Goal: Transaction & Acquisition: Purchase product/service

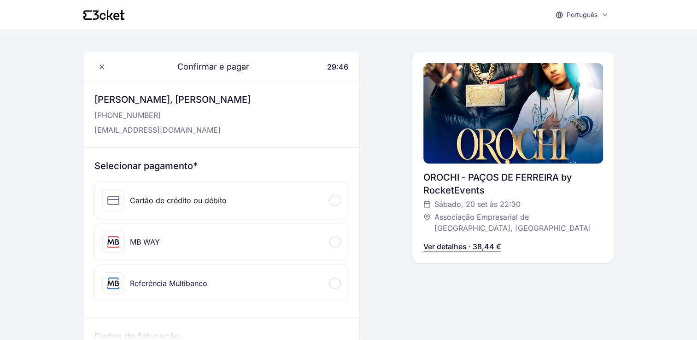
click at [333, 198] on div at bounding box center [335, 200] width 11 height 11
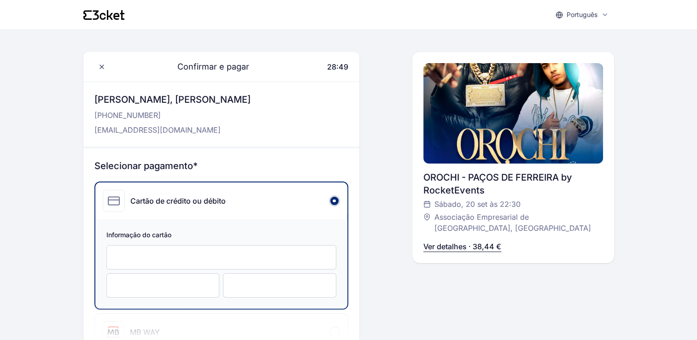
click at [654, 186] on div "Português English Português Català Español Français Confirmar e pagar 28:49 Olá…" at bounding box center [348, 339] width 697 height 678
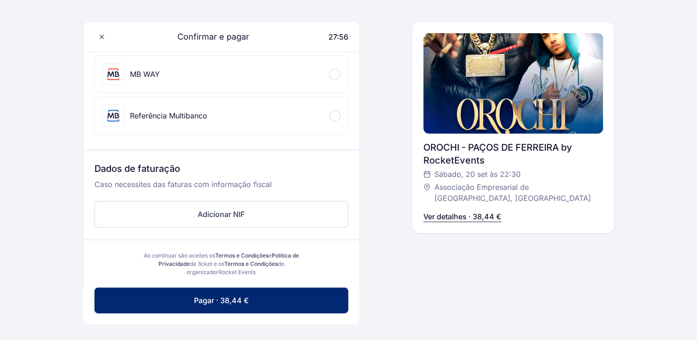
scroll to position [313, 0]
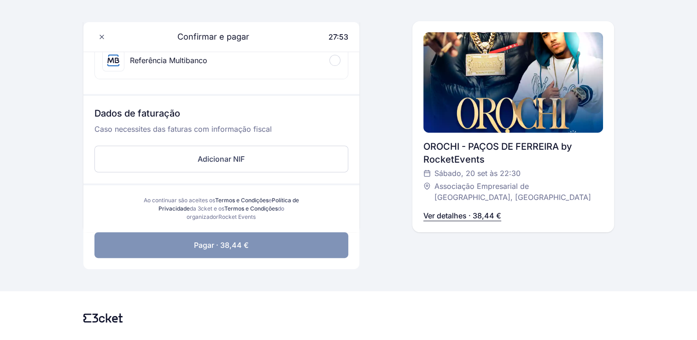
click at [289, 250] on button "Pagar · 38,44 €" at bounding box center [221, 245] width 254 height 26
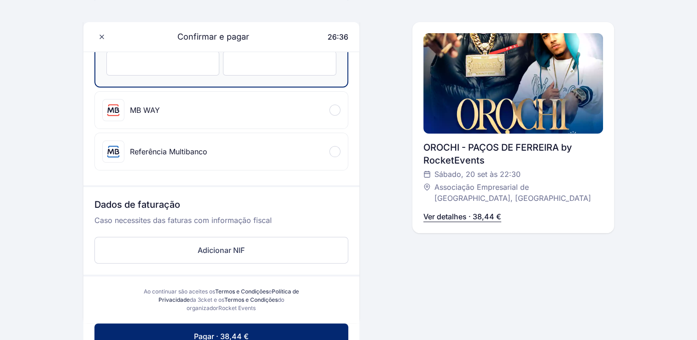
scroll to position [332, 0]
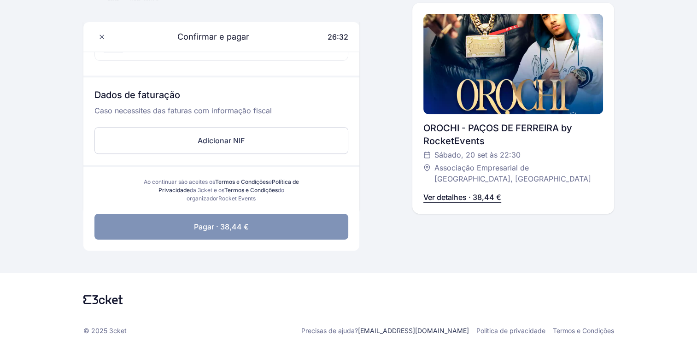
click at [306, 226] on button "Pagar · 38,44 €" at bounding box center [221, 227] width 254 height 26
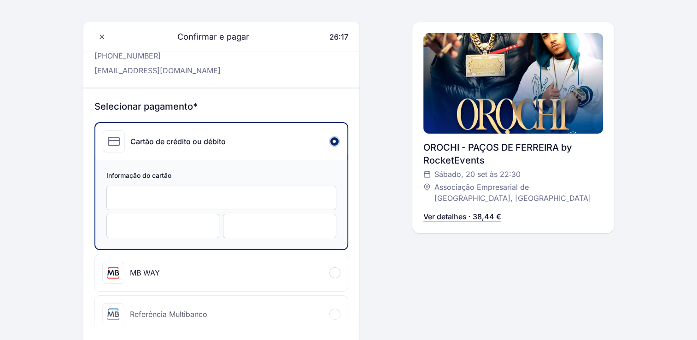
scroll to position [0, 0]
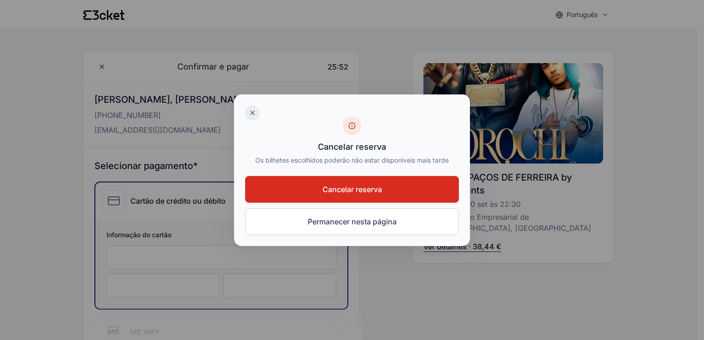
click at [251, 112] on icon at bounding box center [252, 112] width 7 height 7
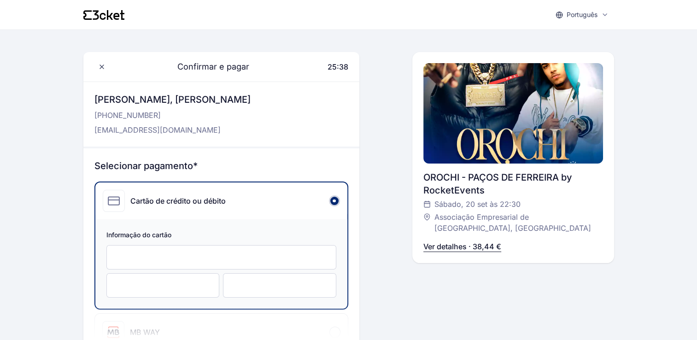
click at [336, 201] on div at bounding box center [334, 200] width 11 height 11
click at [640, 112] on div "Português English Português Català Español Français Confirmar e pagar 25:36 Olá…" at bounding box center [348, 339] width 697 height 678
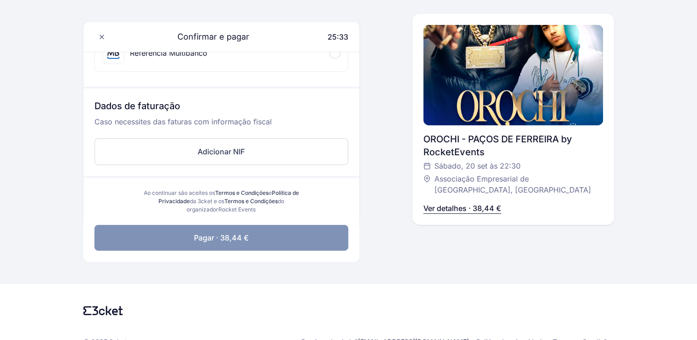
scroll to position [337, 0]
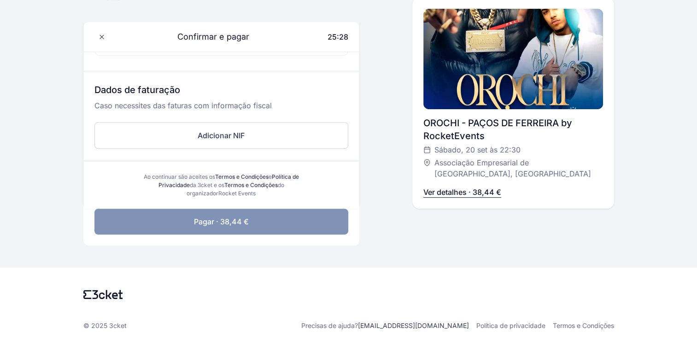
click at [472, 192] on p "Ver detalhes · 38,44 €" at bounding box center [463, 192] width 78 height 11
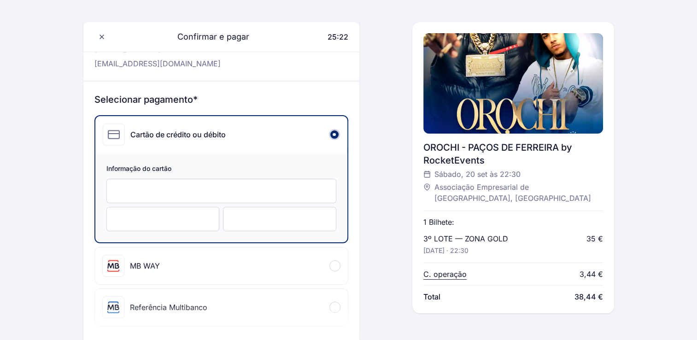
scroll to position [0, 0]
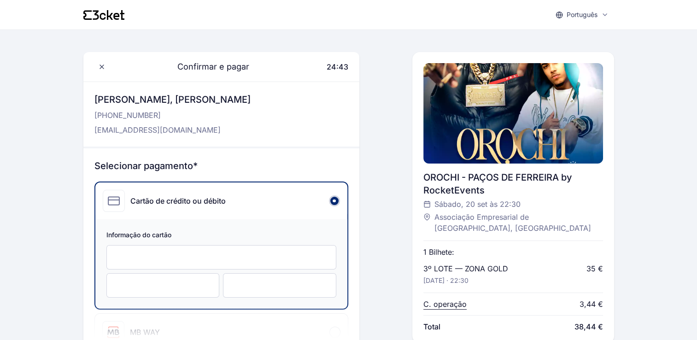
click at [616, 232] on div "Português English Português Català Español Français Confirmar e pagar 24:43 Olá…" at bounding box center [348, 339] width 697 height 678
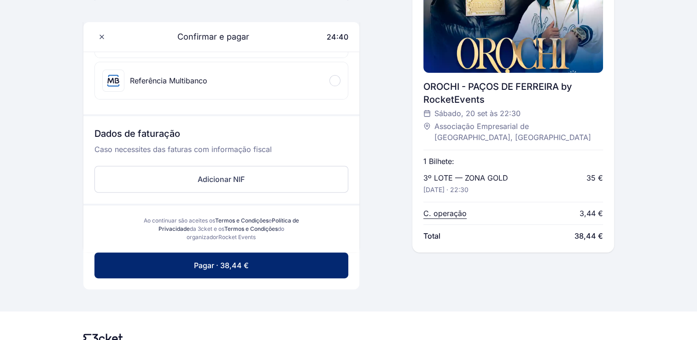
scroll to position [295, 0]
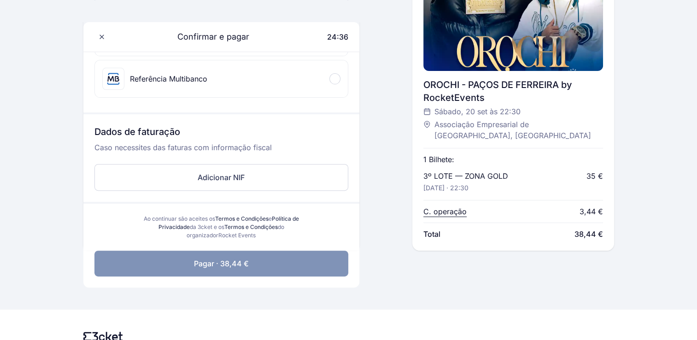
click at [328, 262] on button "Pagar · 38,44 €" at bounding box center [221, 264] width 254 height 26
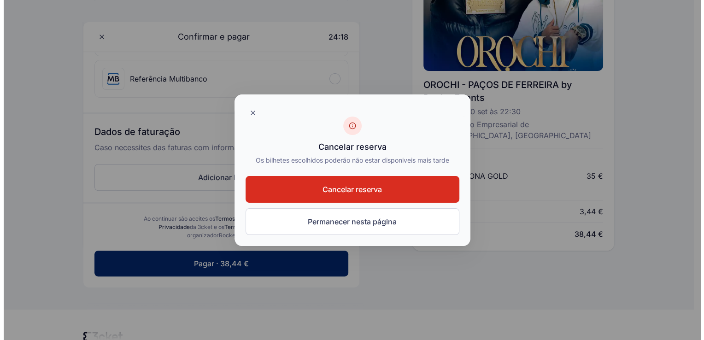
scroll to position [0, 0]
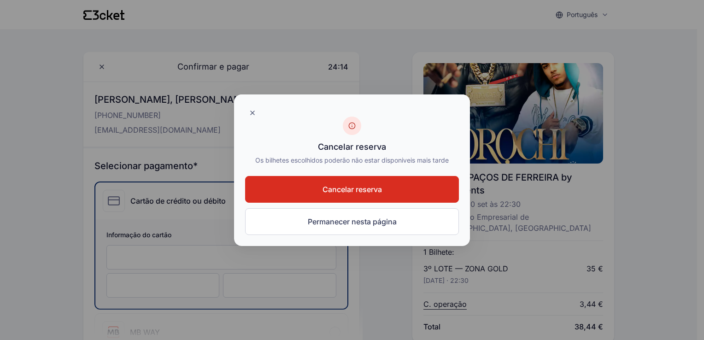
click at [338, 191] on span "Cancelar reserva" at bounding box center [352, 189] width 59 height 11
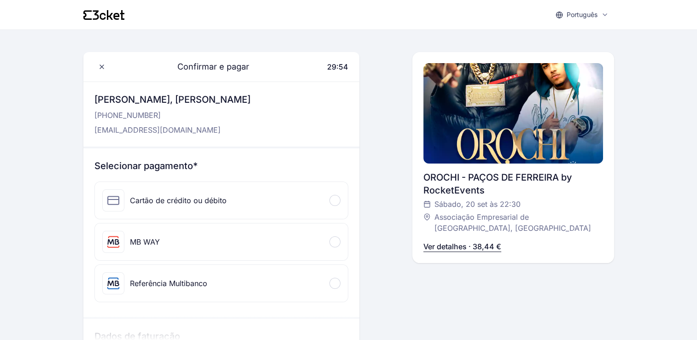
click at [200, 283] on div "Referência Multibanco" at bounding box center [168, 283] width 77 height 11
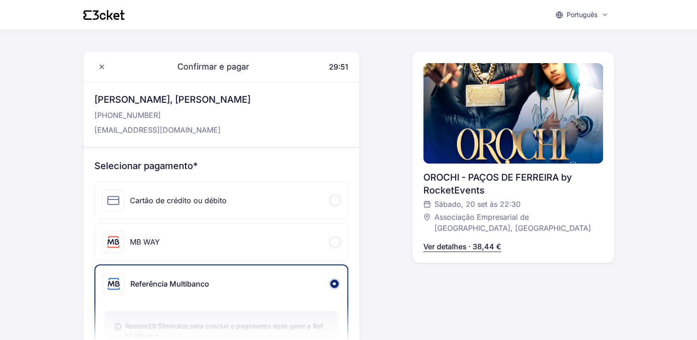
click at [676, 130] on div "Português English Português Català Español Français Confirmar e pagar 29:51 Olá…" at bounding box center [348, 323] width 697 height 646
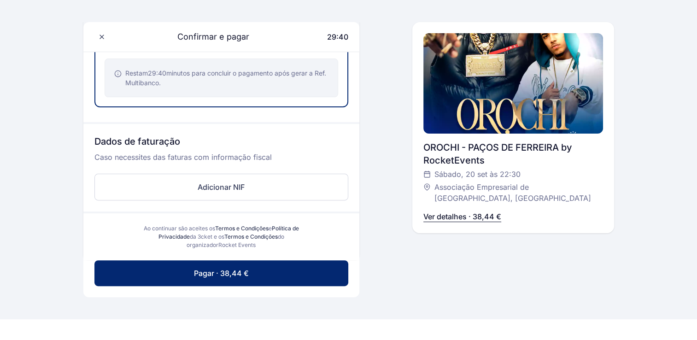
scroll to position [277, 0]
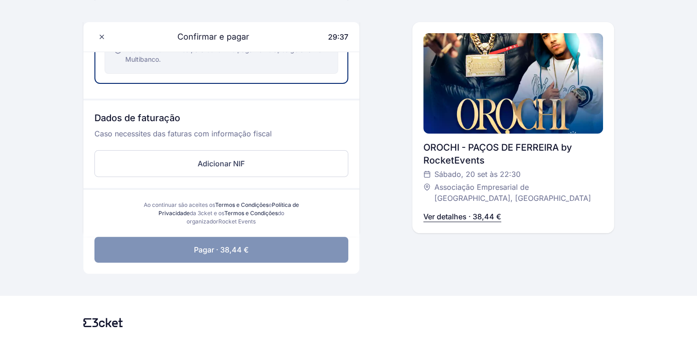
click at [301, 258] on button "Pagar · 38,44 €" at bounding box center [221, 250] width 254 height 26
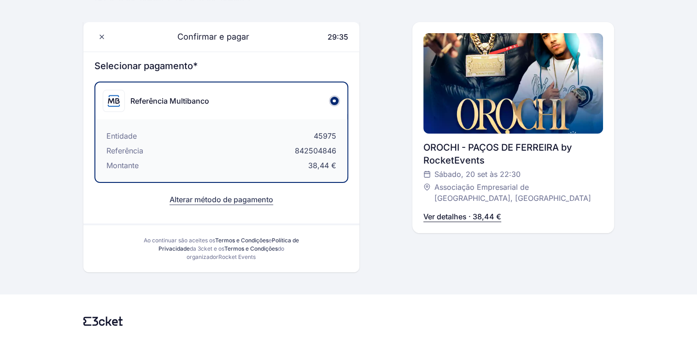
scroll to position [96, 0]
